Goal: Check status: Check status

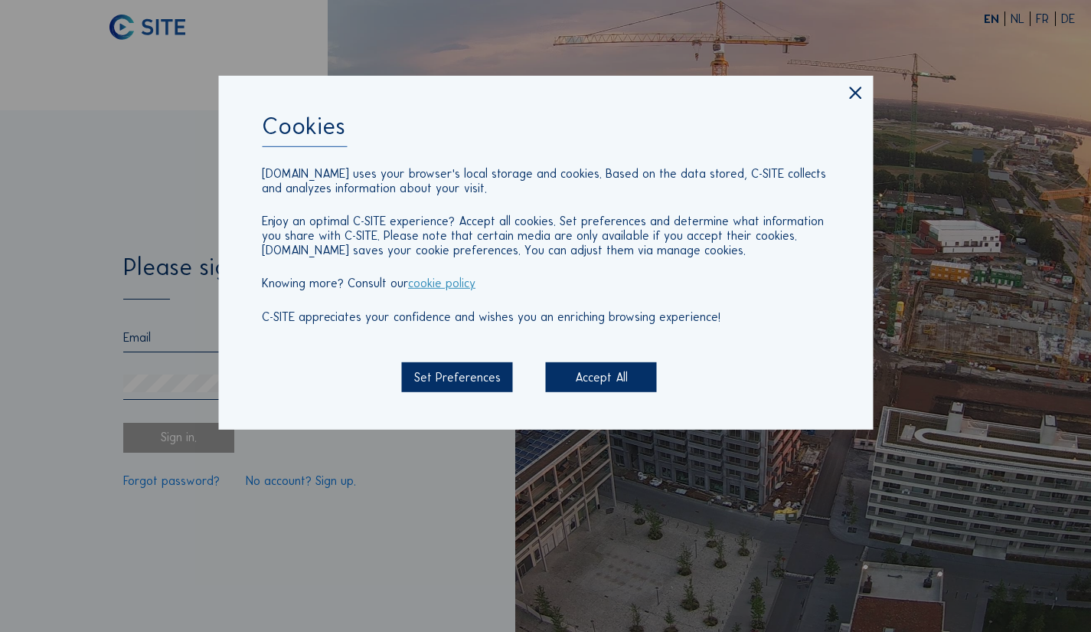
click at [607, 379] on div "Accept All" at bounding box center [601, 377] width 111 height 30
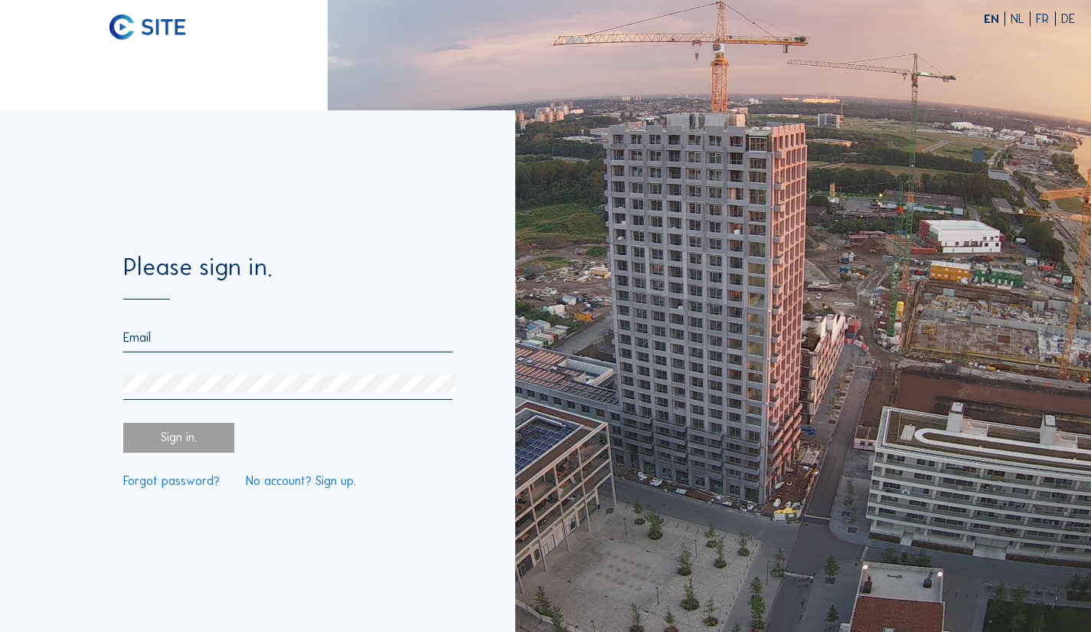
click at [209, 343] on input "email" at bounding box center [287, 337] width 329 height 15
type input "[EMAIL_ADDRESS][DOMAIN_NAME]"
click at [189, 370] on div "[EMAIL_ADDRESS][DOMAIN_NAME]" at bounding box center [287, 365] width 329 height 70
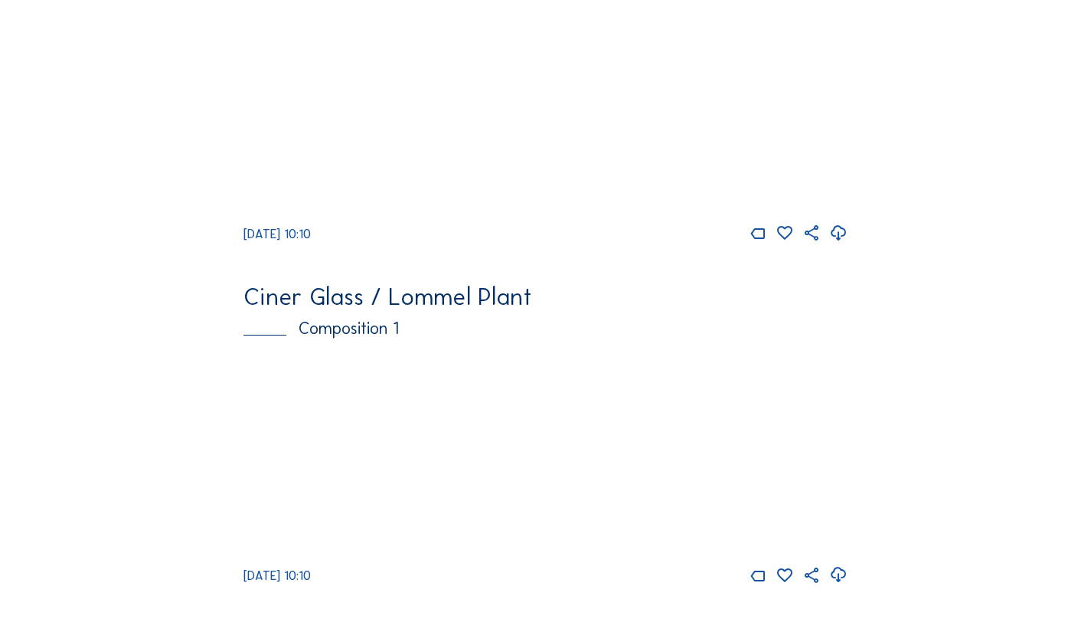
scroll to position [1455, 0]
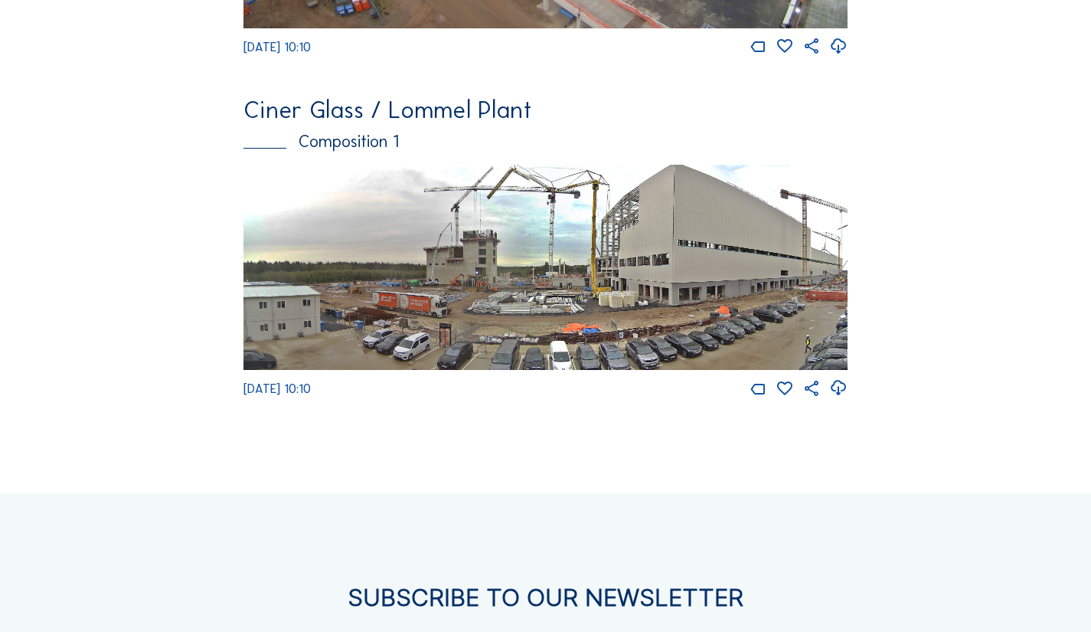
click at [547, 263] on img at bounding box center [546, 268] width 604 height 206
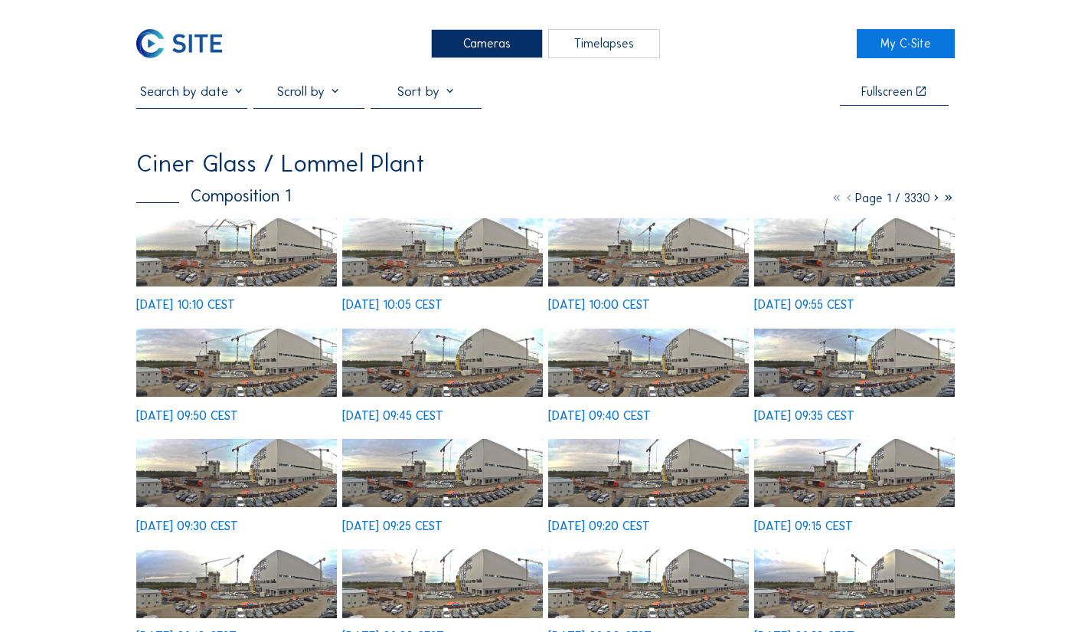
click at [235, 306] on div "[DATE] 10:10 CEST" at bounding box center [185, 305] width 99 height 12
